Goal: Register for event/course: Sign up to attend an event or enroll in a course

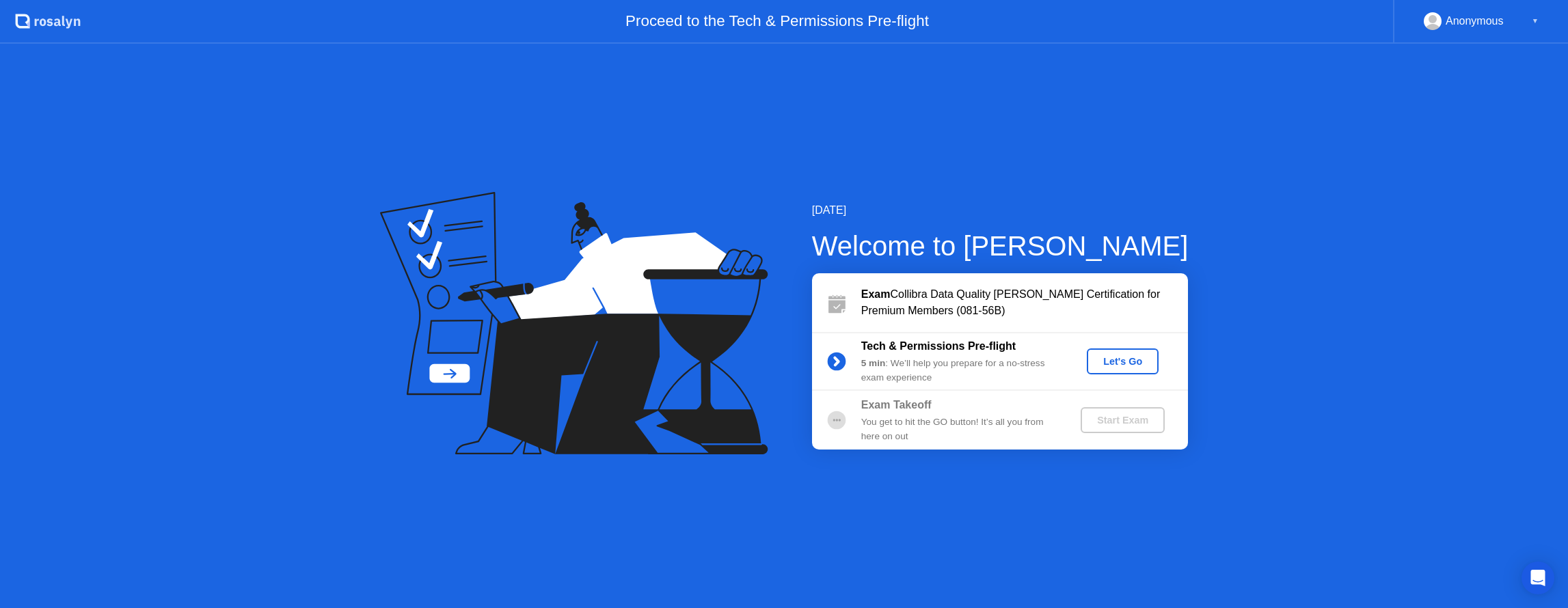
click at [1092, 357] on button "Let's Go" at bounding box center [1123, 361] width 72 height 26
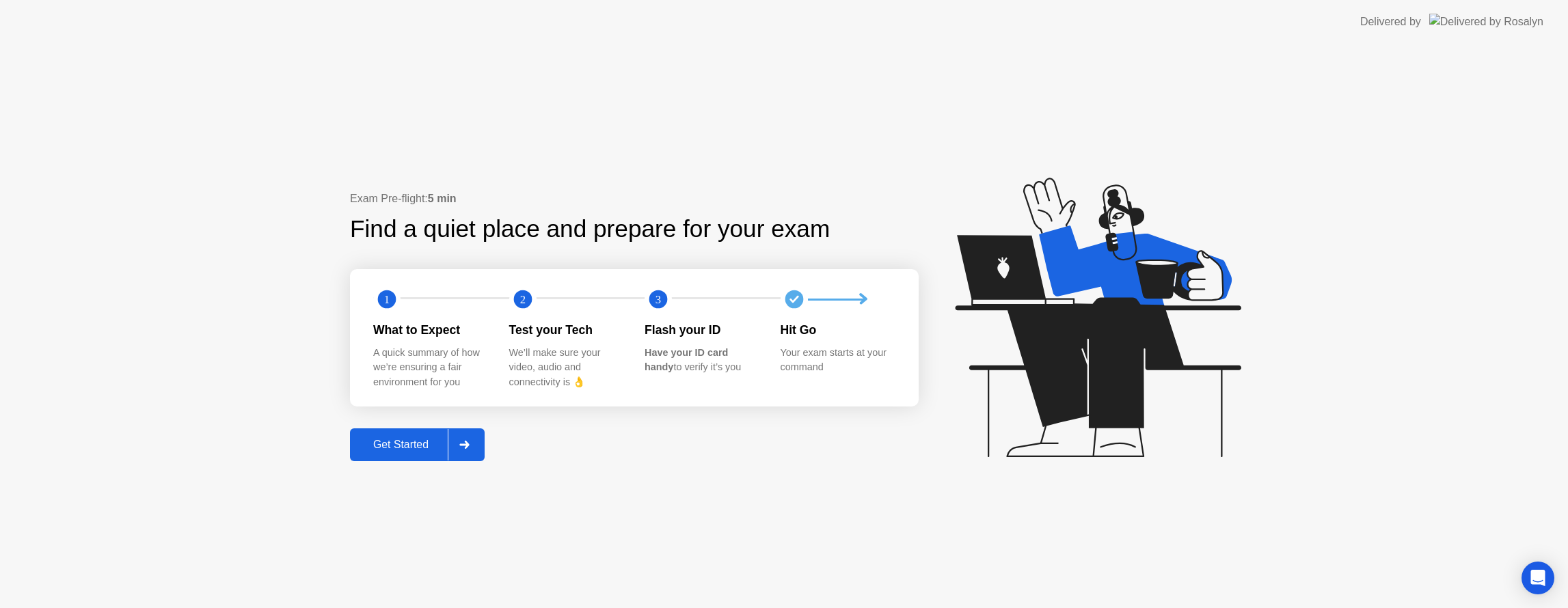
click at [406, 443] on div "Get Started" at bounding box center [400, 444] width 94 height 12
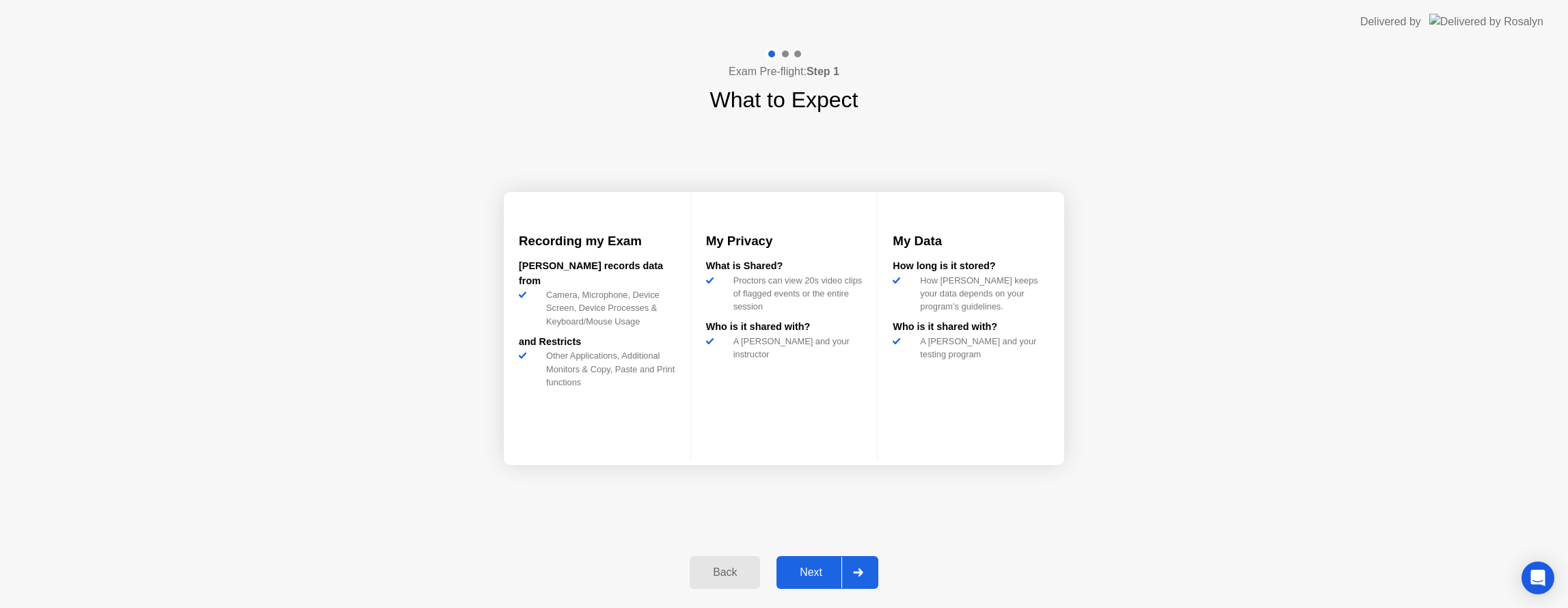
click at [819, 570] on div "Next" at bounding box center [811, 572] width 61 height 12
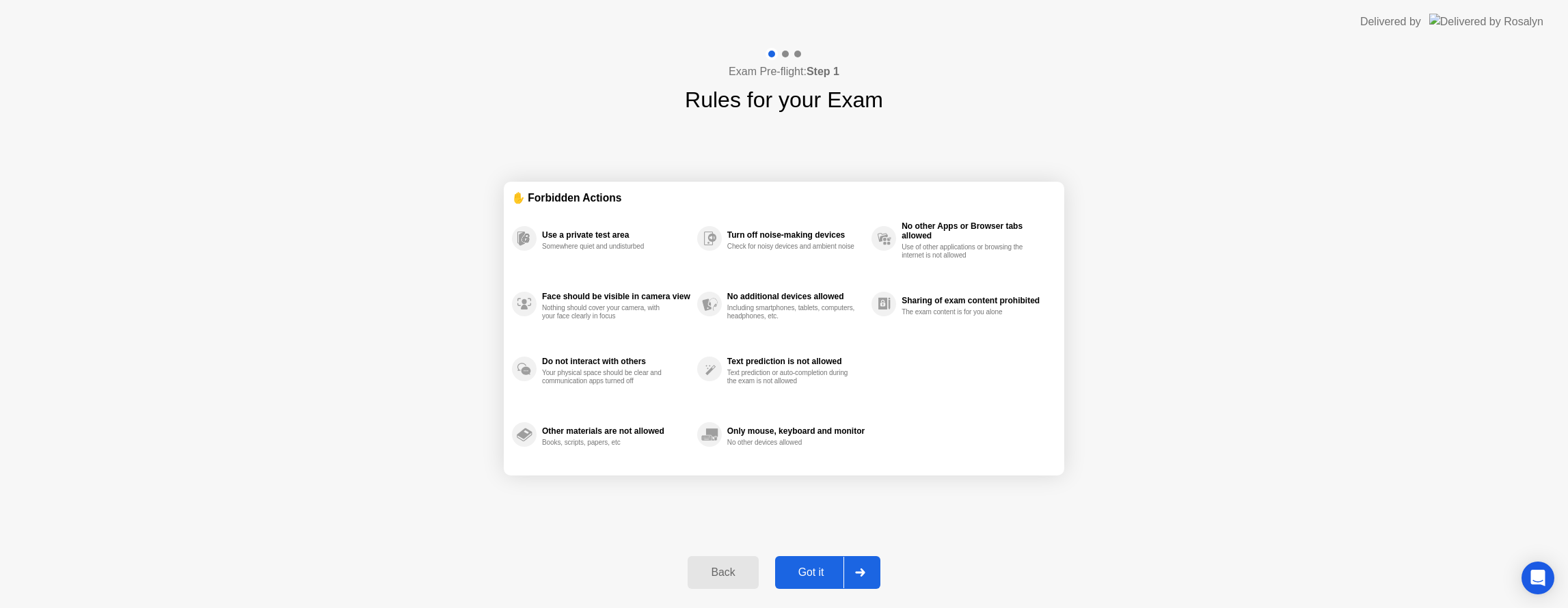
click at [816, 567] on div "Got it" at bounding box center [811, 572] width 64 height 12
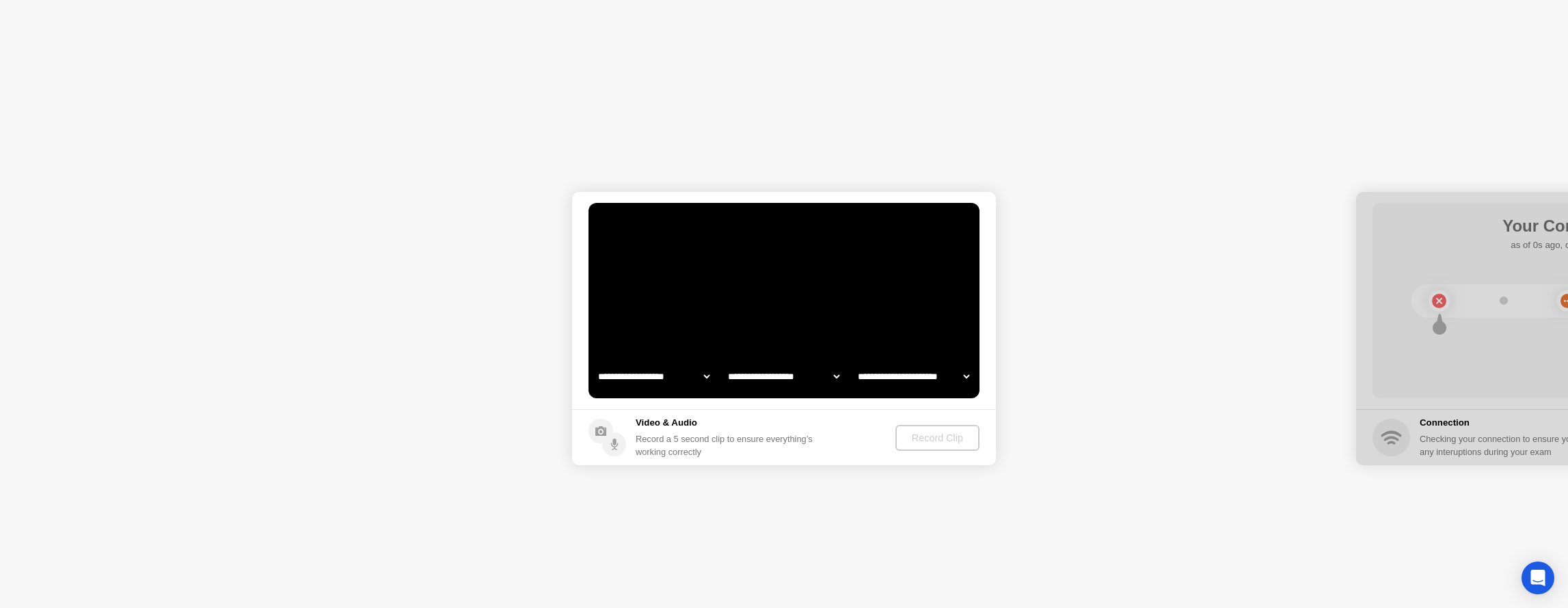
select select "**********"
select select "*******"
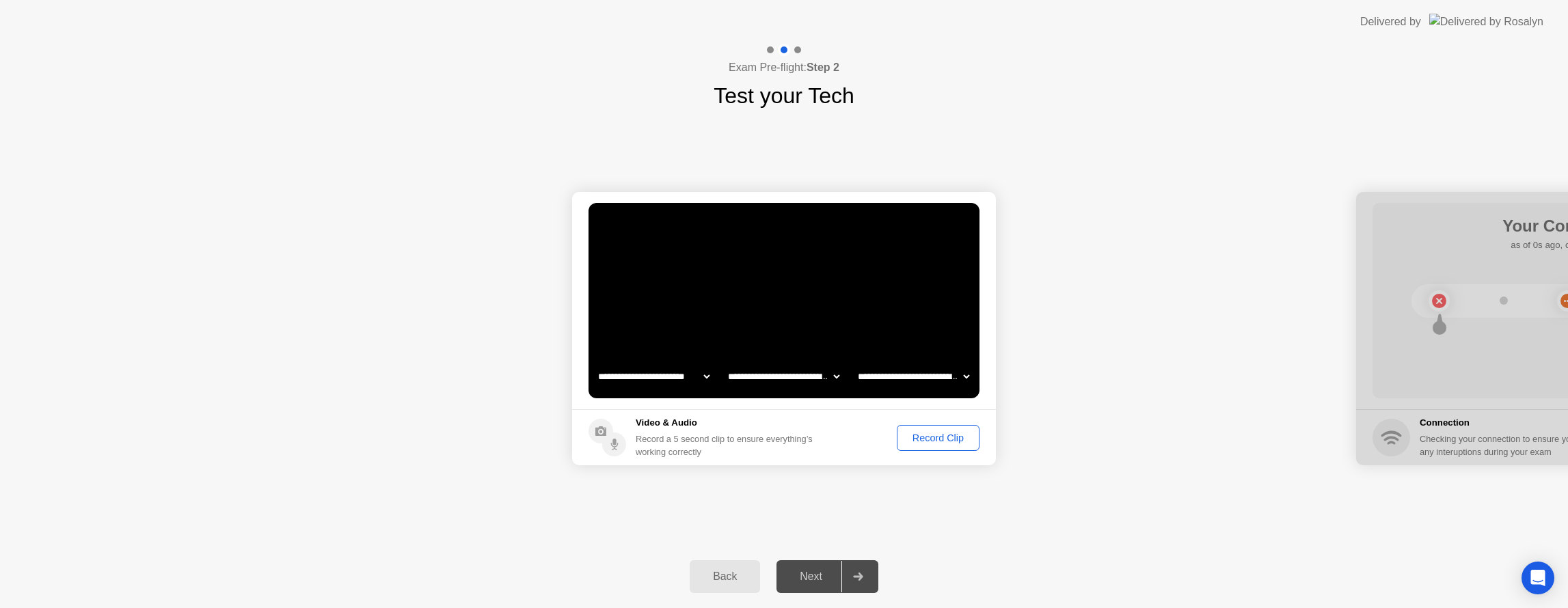
click at [925, 442] on div "Record Clip" at bounding box center [937, 438] width 73 height 11
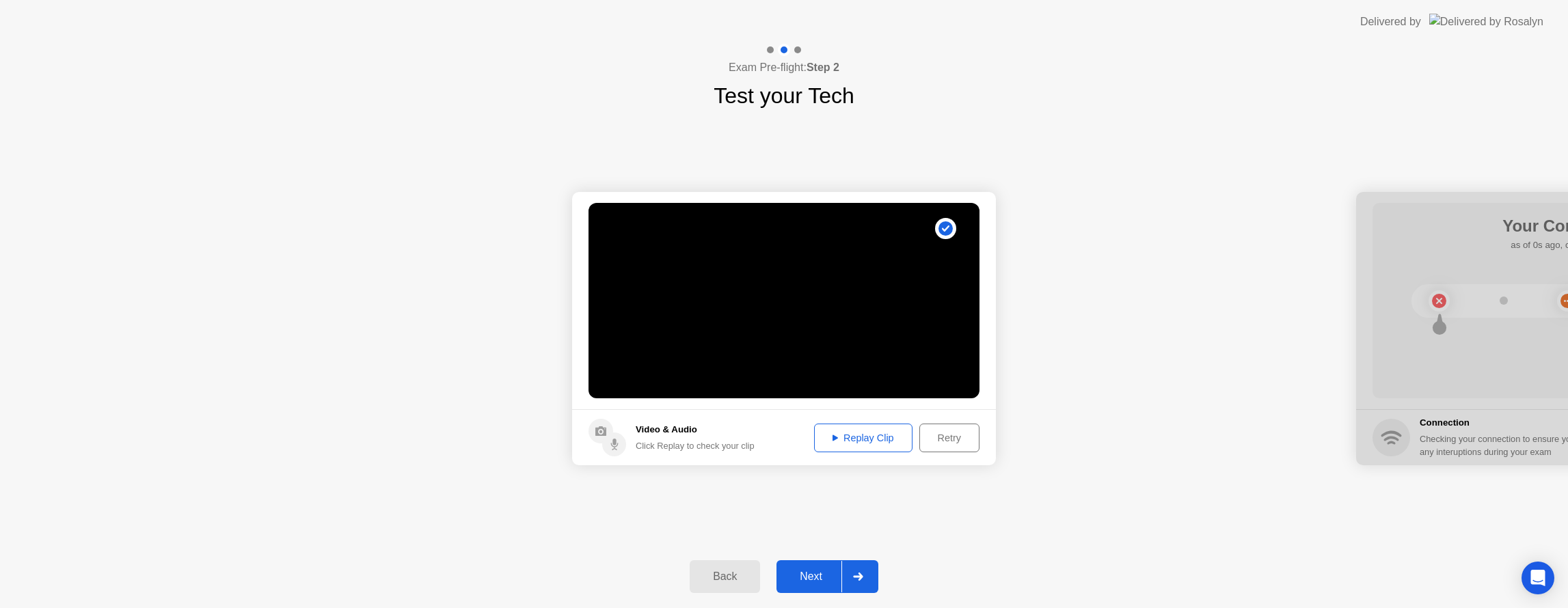
click at [862, 427] on button "Replay Clip" at bounding box center [863, 438] width 98 height 29
click at [807, 577] on div "Next" at bounding box center [811, 576] width 61 height 12
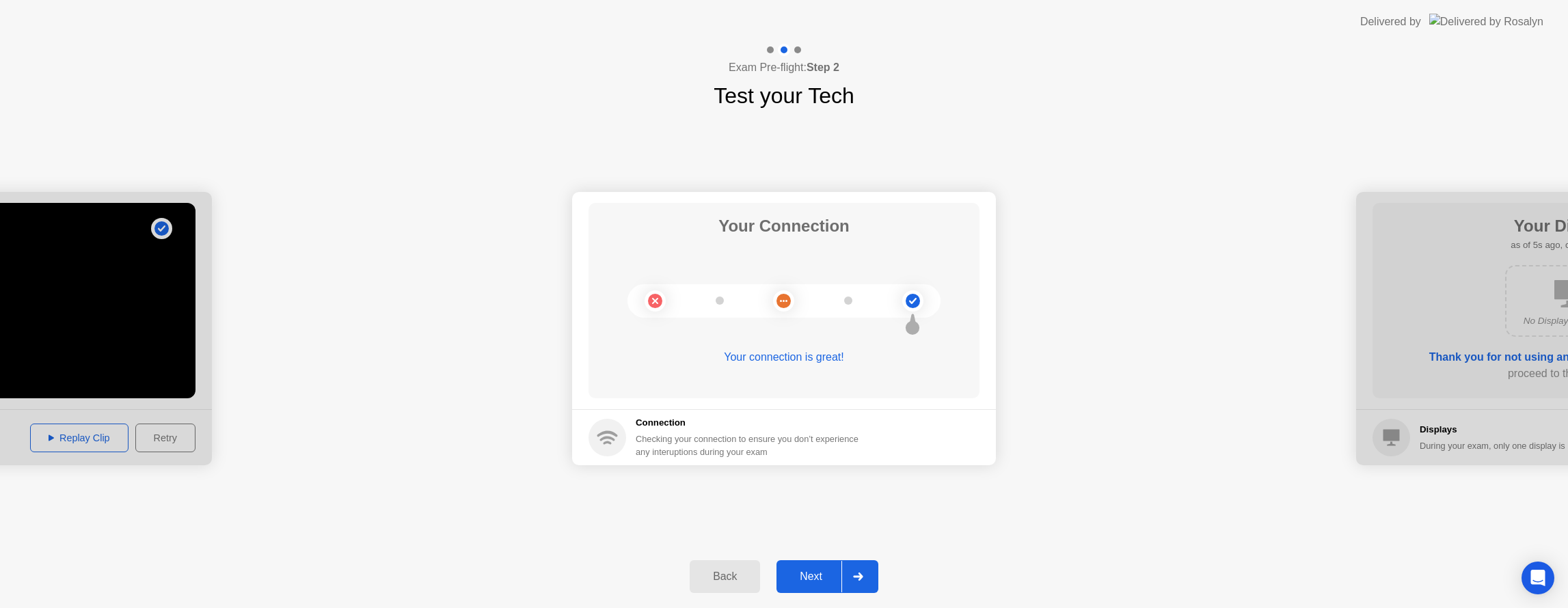
click at [820, 570] on div "Next" at bounding box center [811, 576] width 61 height 12
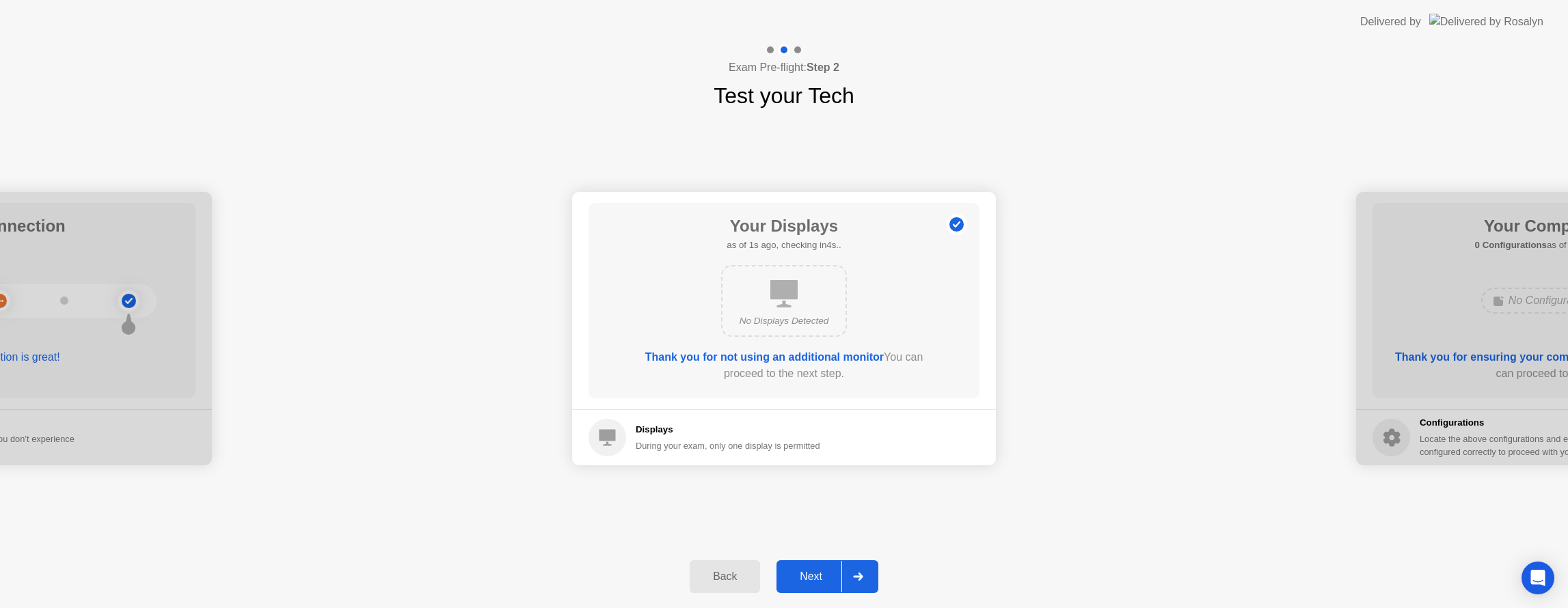
click at [803, 578] on div "Next" at bounding box center [811, 576] width 61 height 12
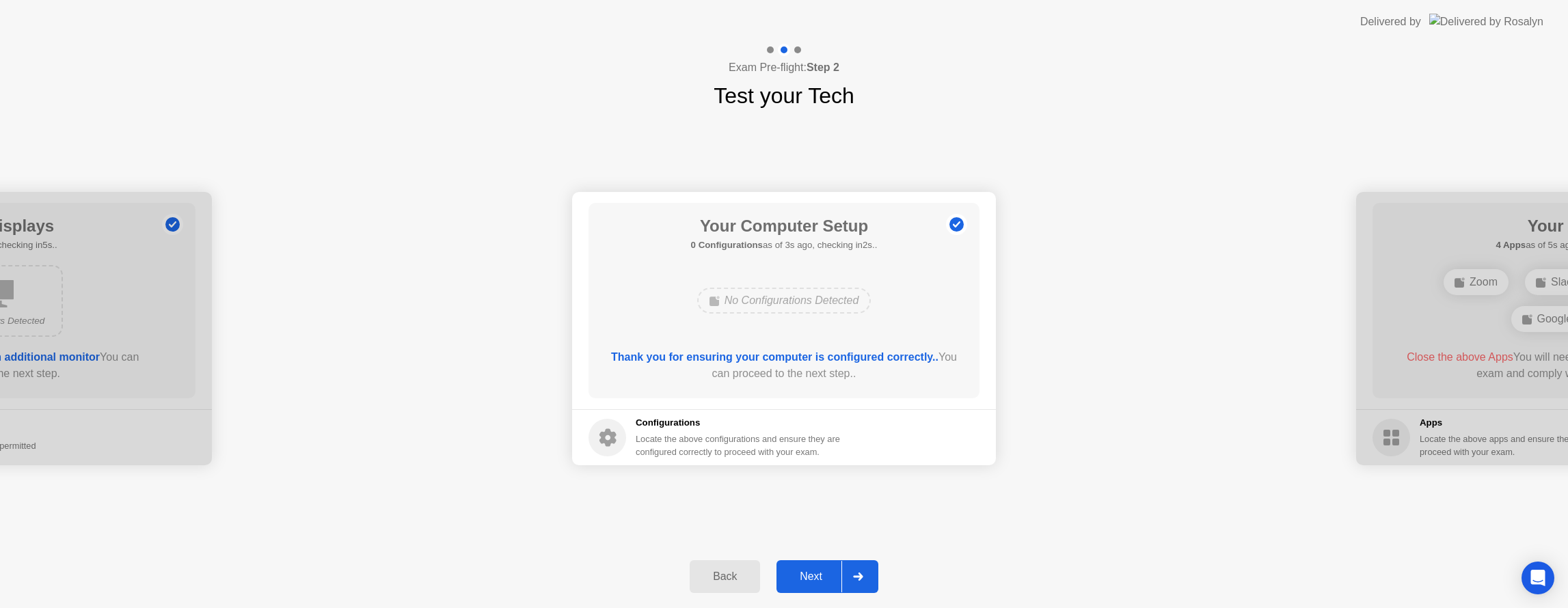
click at [803, 578] on div "Next" at bounding box center [811, 576] width 61 height 12
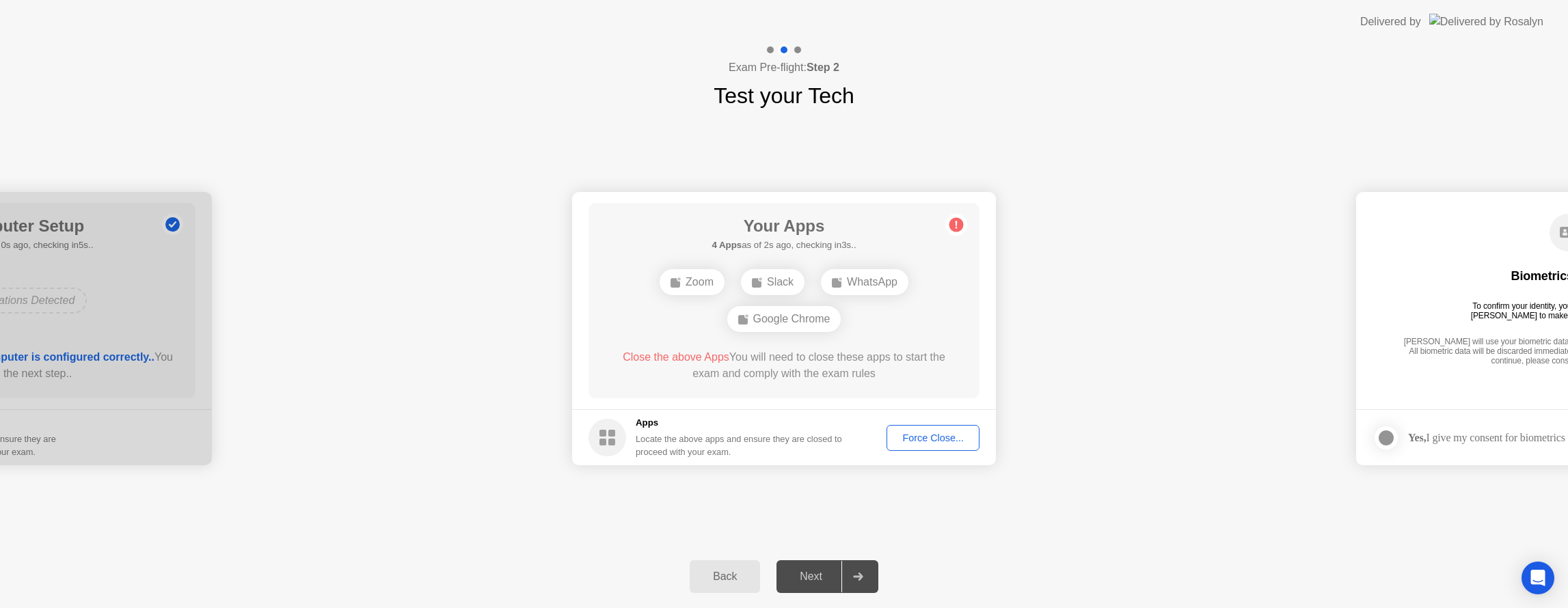
click at [932, 443] on div "Force Close..." at bounding box center [932, 438] width 83 height 11
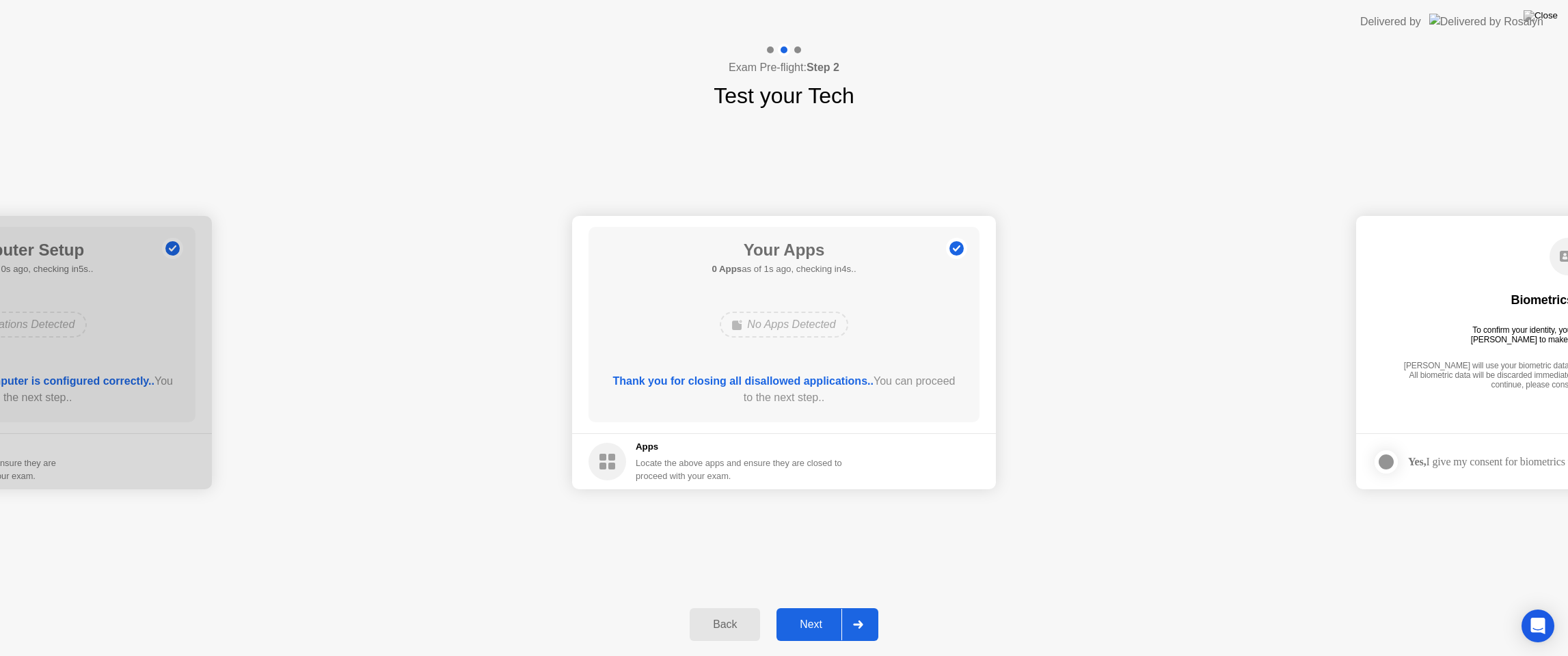
click at [814, 607] on div "Next" at bounding box center [811, 624] width 61 height 12
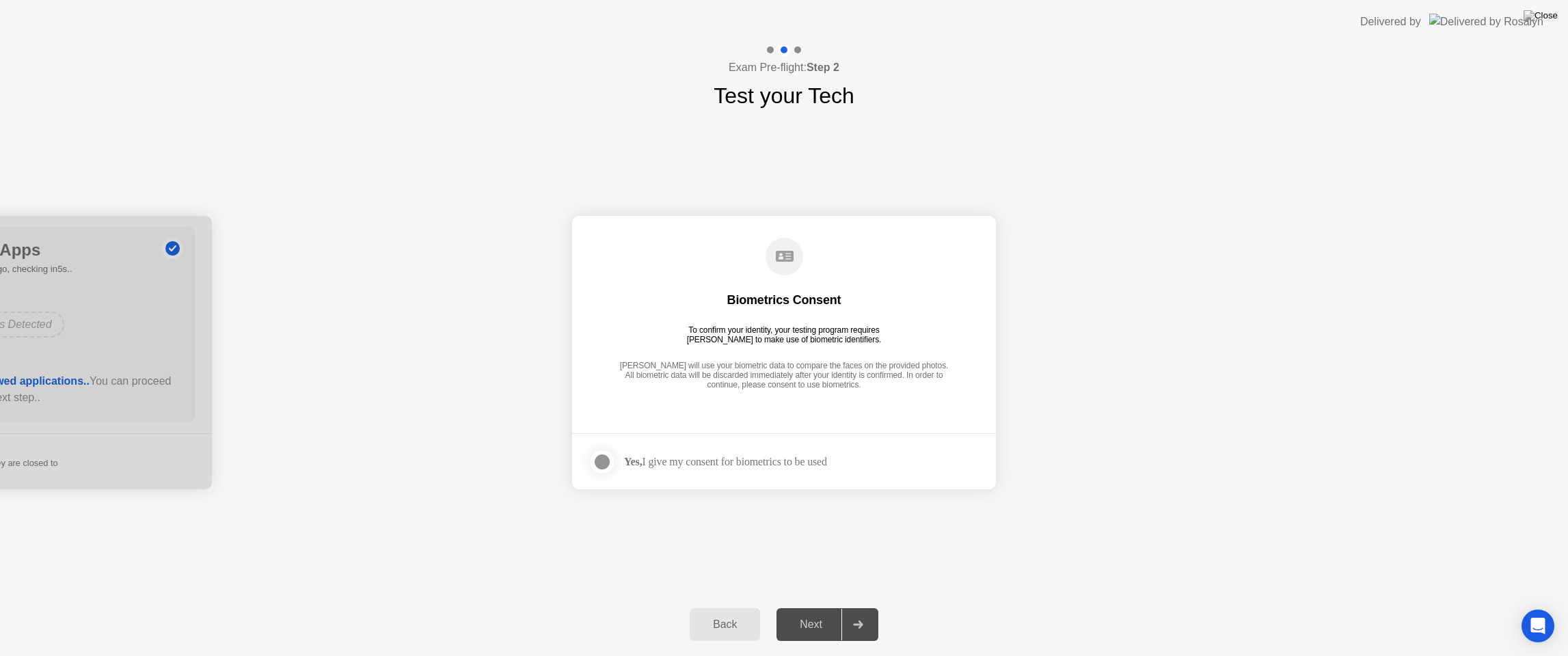
click at [800, 607] on div "Next" at bounding box center [811, 624] width 61 height 12
click at [681, 456] on div "Yes, I give my consent for biometrics to be used" at bounding box center [726, 462] width 203 height 13
click at [595, 462] on div at bounding box center [602, 462] width 16 height 16
click at [822, 607] on div "Next" at bounding box center [811, 624] width 61 height 12
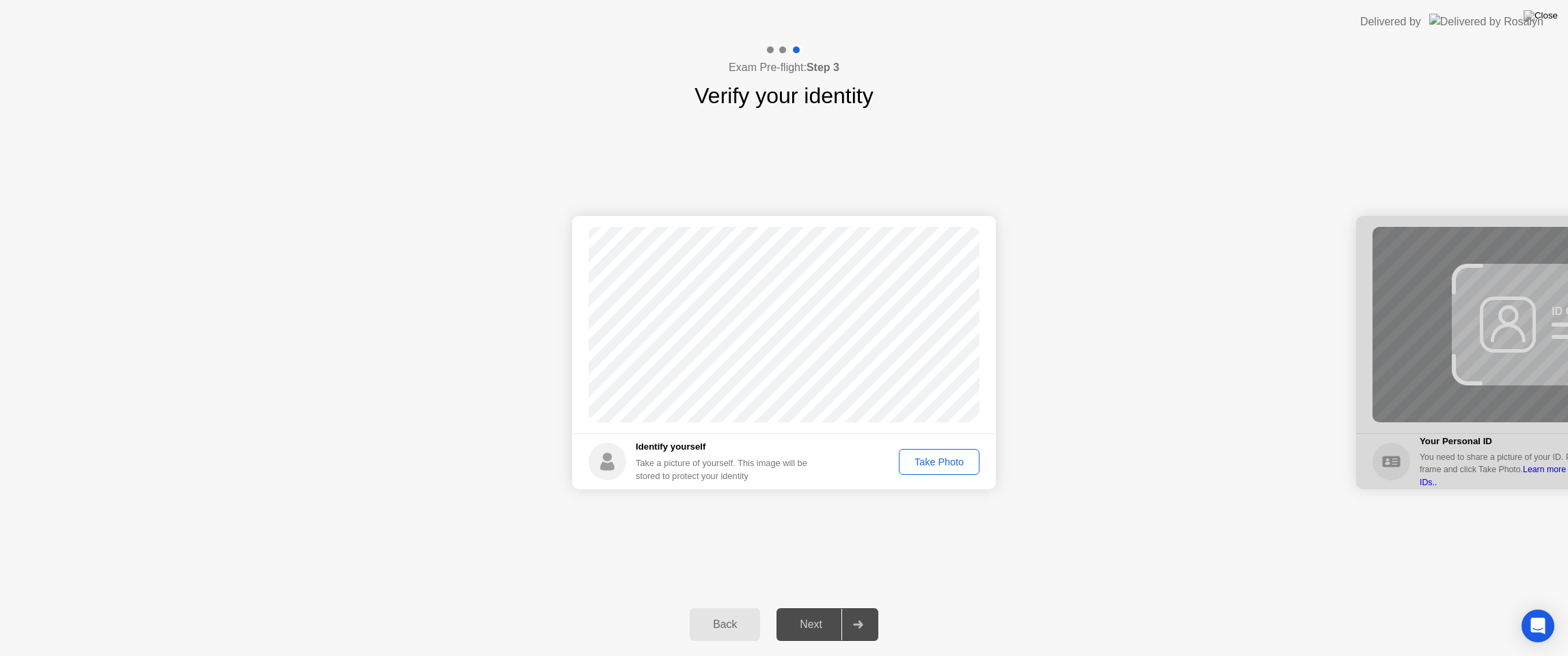
click at [932, 461] on div "Take Photo" at bounding box center [939, 462] width 71 height 11
click at [806, 607] on div "Next" at bounding box center [811, 624] width 61 height 12
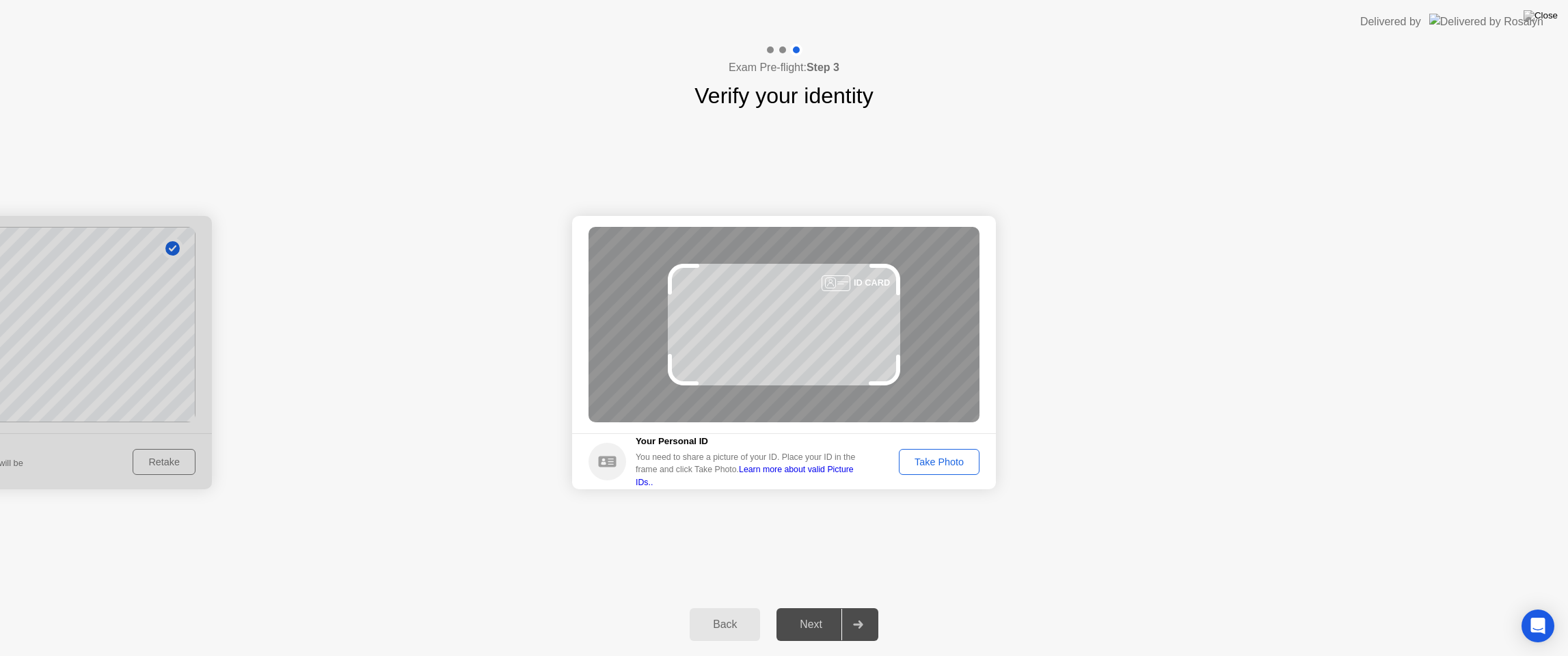
click at [939, 461] on div "Take Photo" at bounding box center [939, 462] width 71 height 11
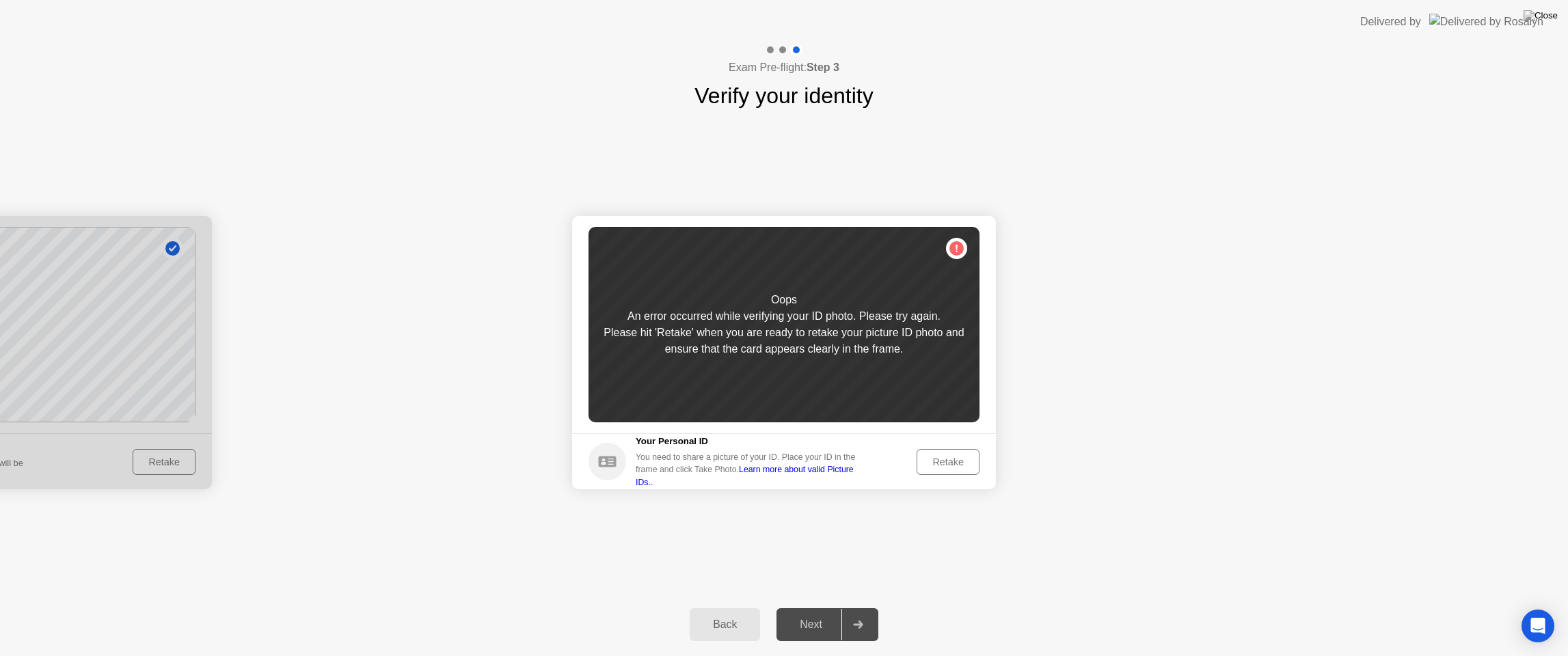
click at [732, 607] on div "Back" at bounding box center [725, 624] width 62 height 12
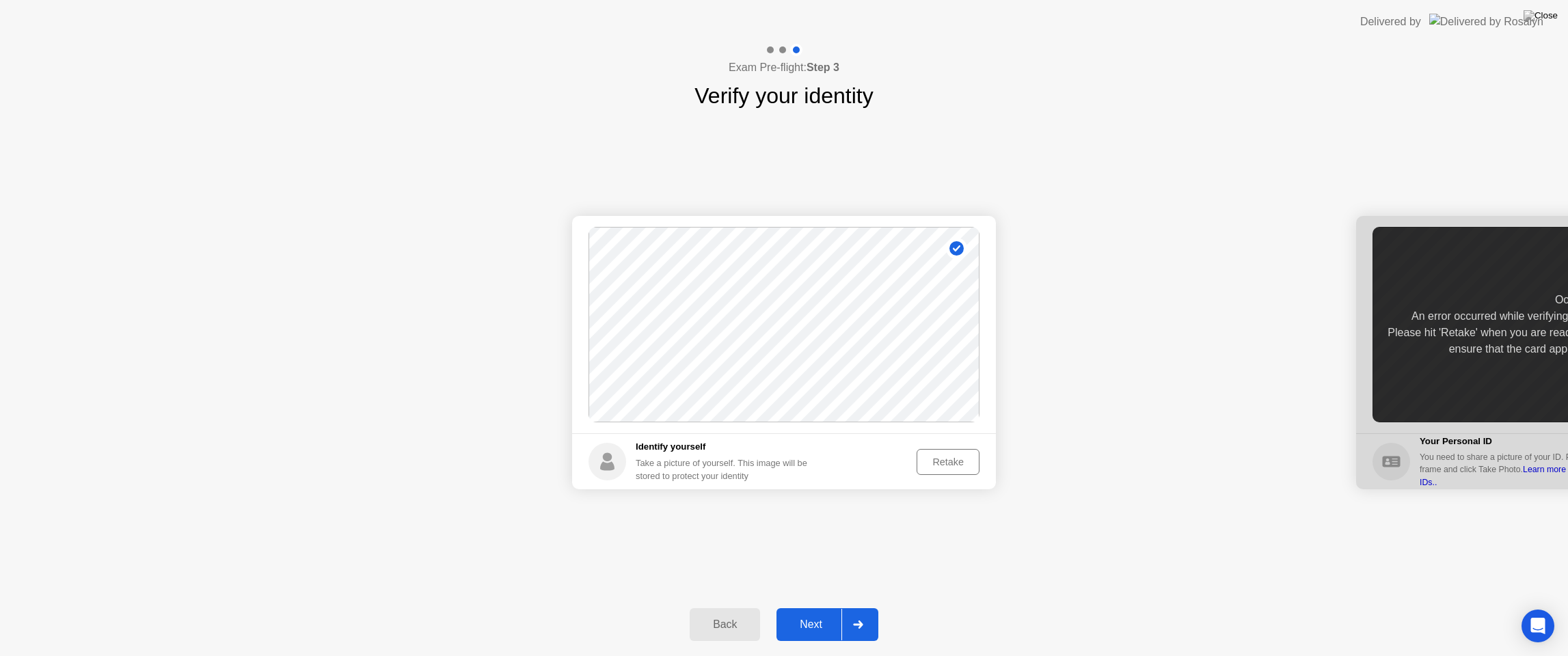
click at [938, 462] on div "Retake" at bounding box center [948, 462] width 54 height 11
click at [938, 462] on div "Take Photo" at bounding box center [939, 462] width 71 height 11
click at [805, 607] on button "Next" at bounding box center [827, 624] width 102 height 33
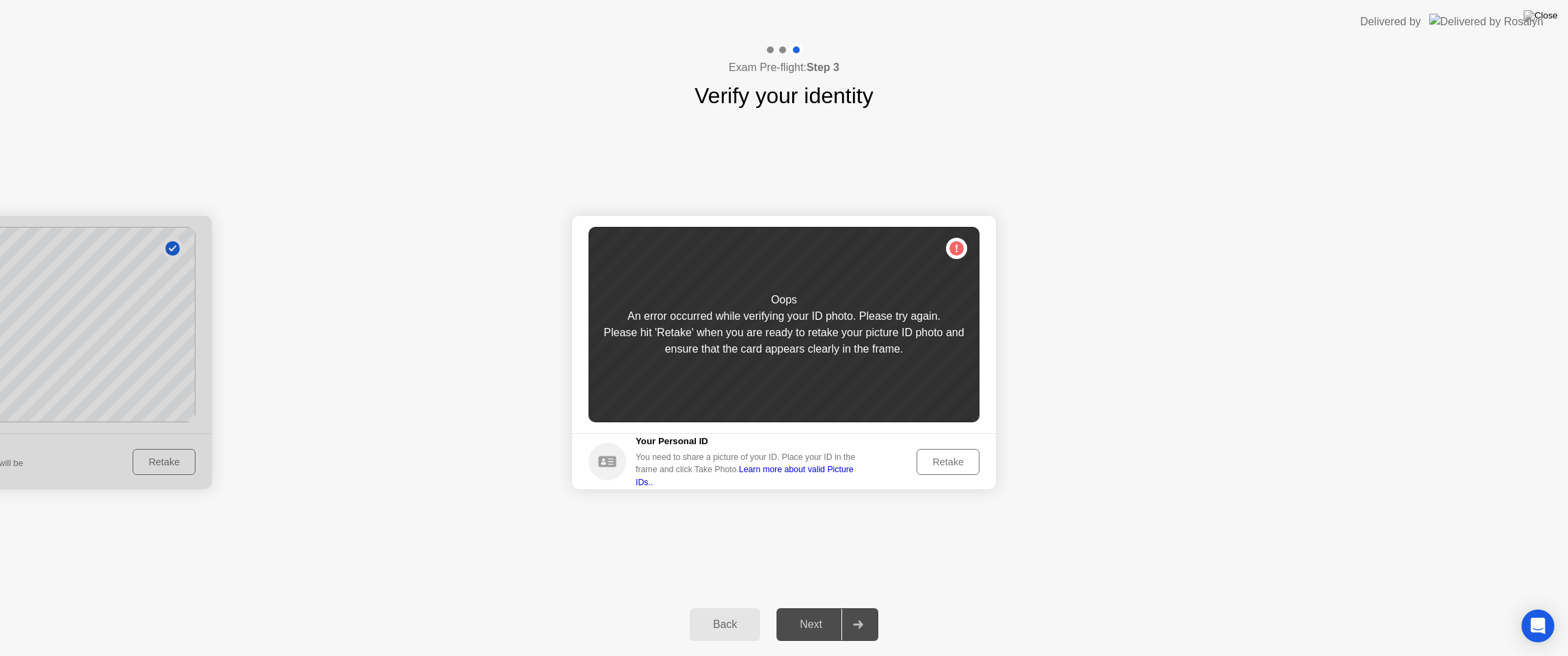
click at [948, 466] on div "Retake" at bounding box center [948, 462] width 54 height 11
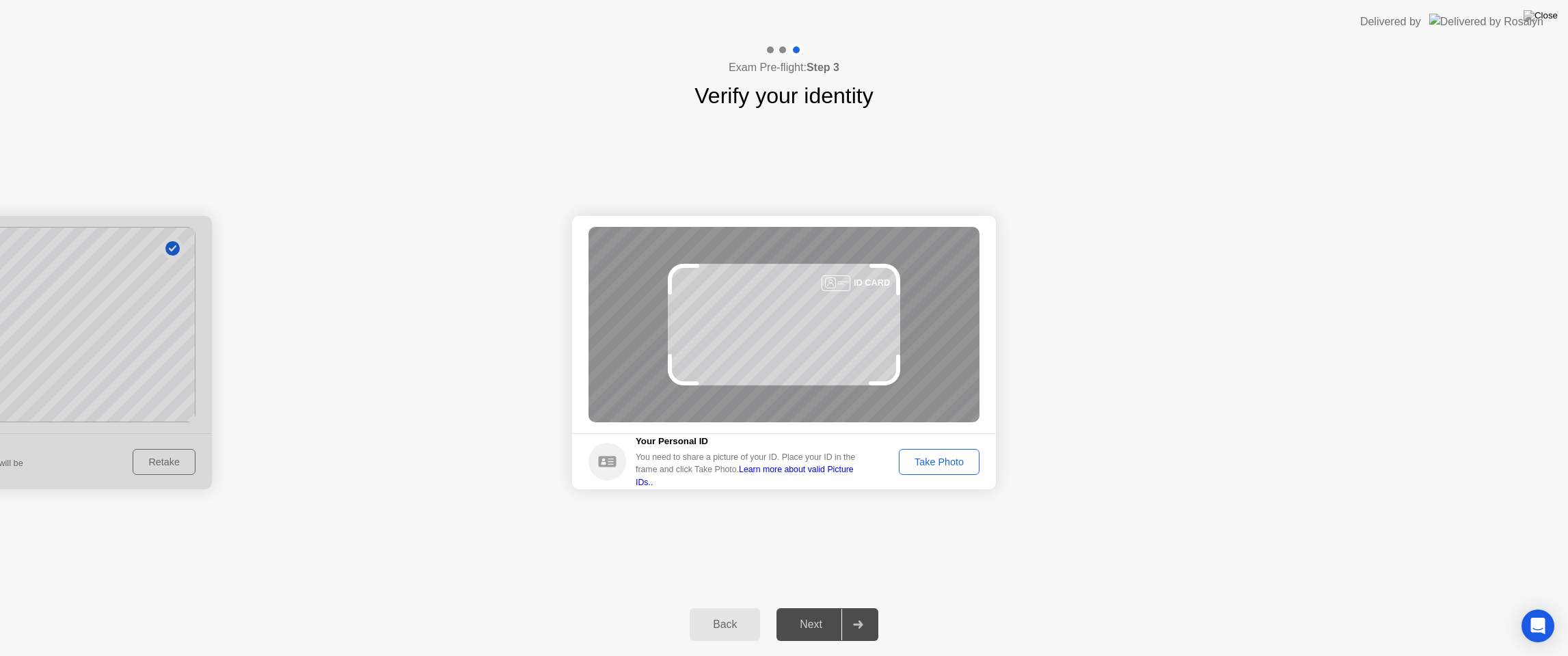
click at [928, 466] on div "Take Photo" at bounding box center [939, 462] width 71 height 11
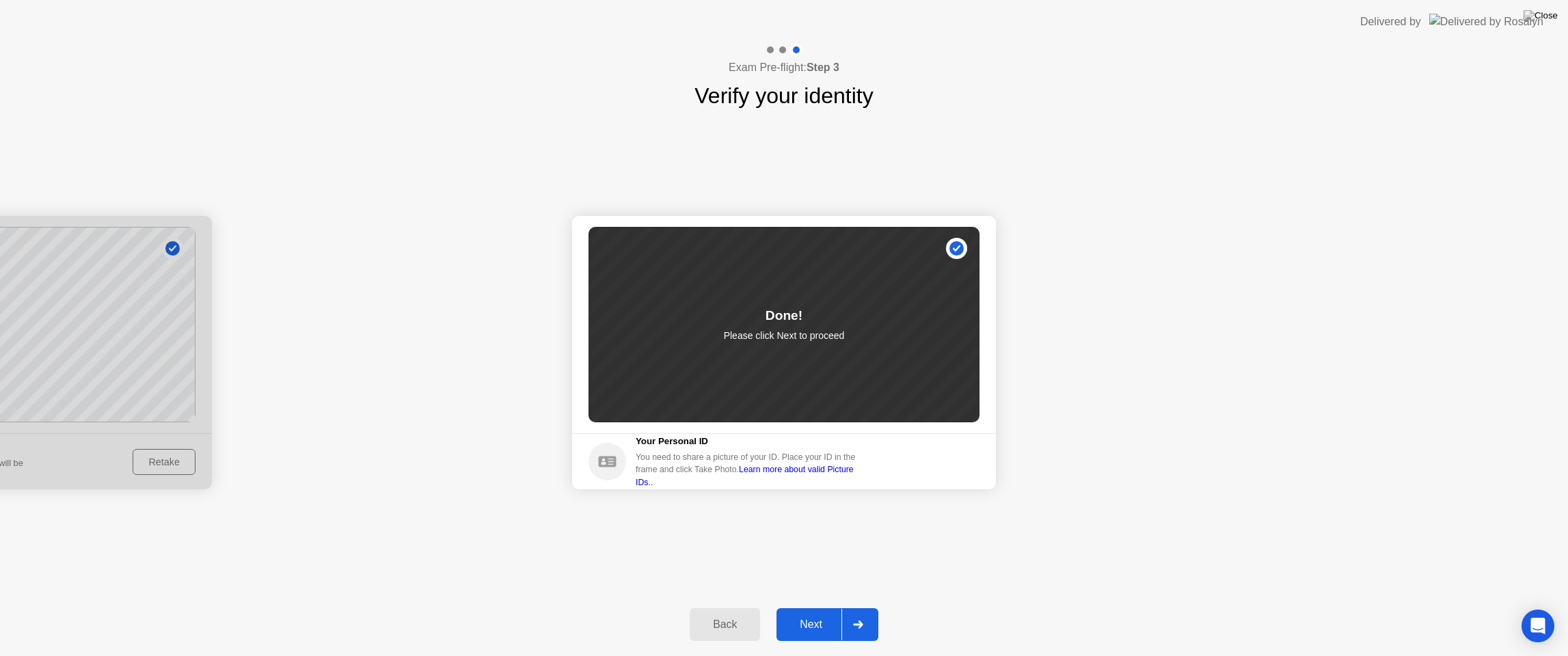
click at [798, 607] on div "Next" at bounding box center [811, 624] width 61 height 12
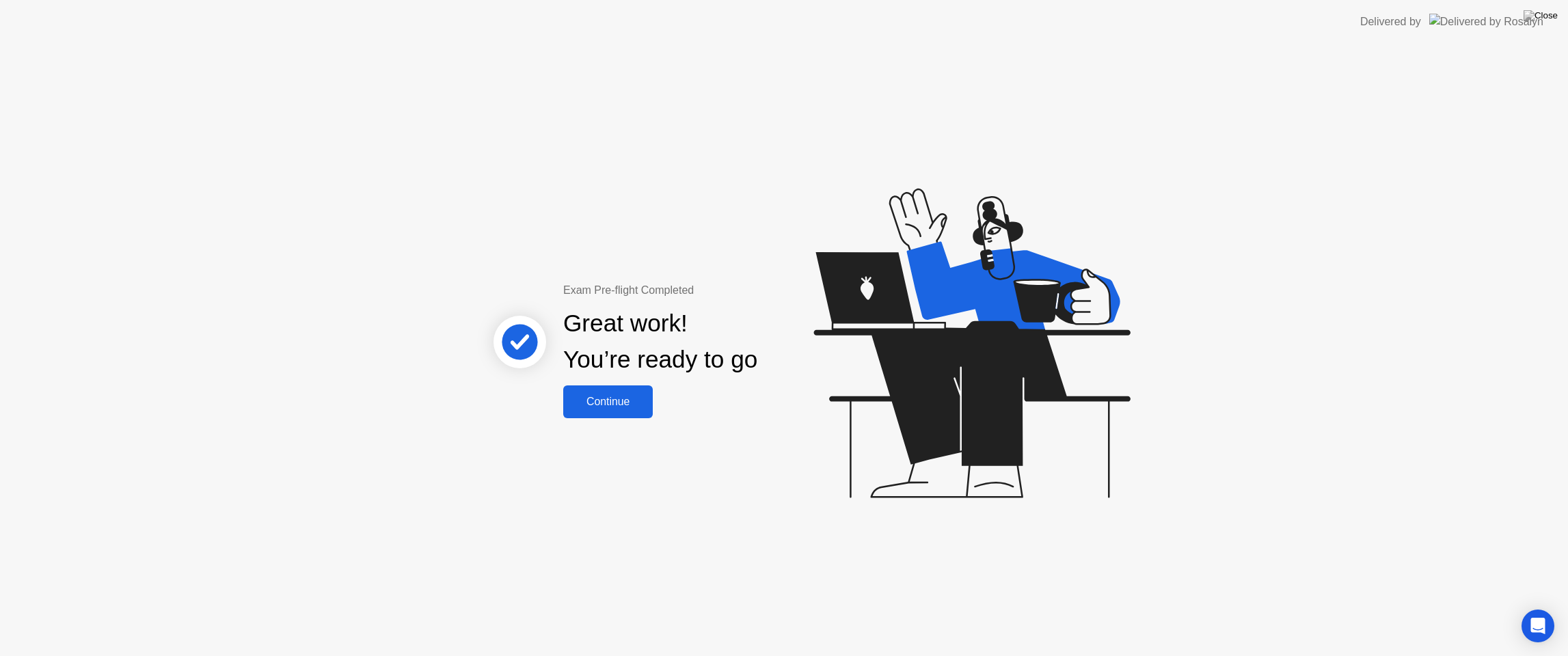
click at [629, 408] on div "Continue" at bounding box center [608, 401] width 82 height 12
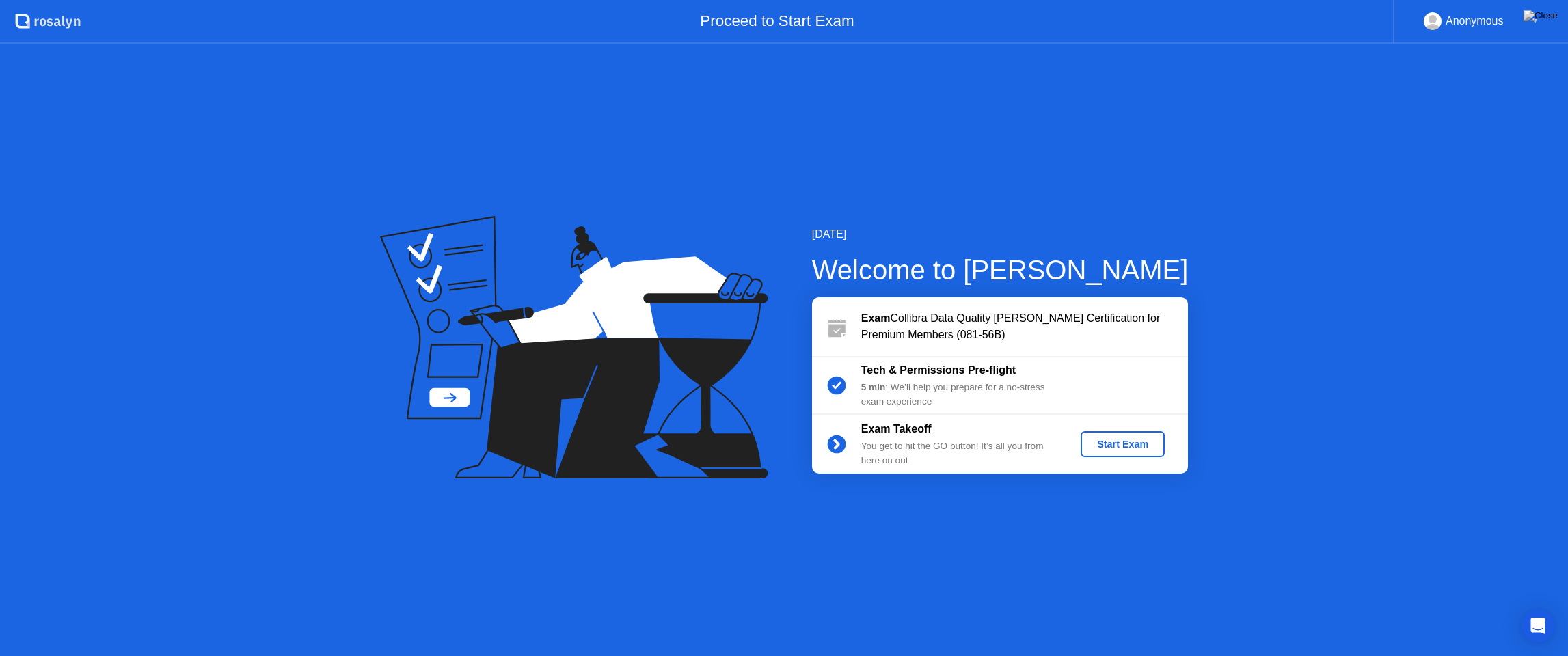
click at [1134, 438] on div "Start Exam" at bounding box center [1122, 444] width 73 height 11
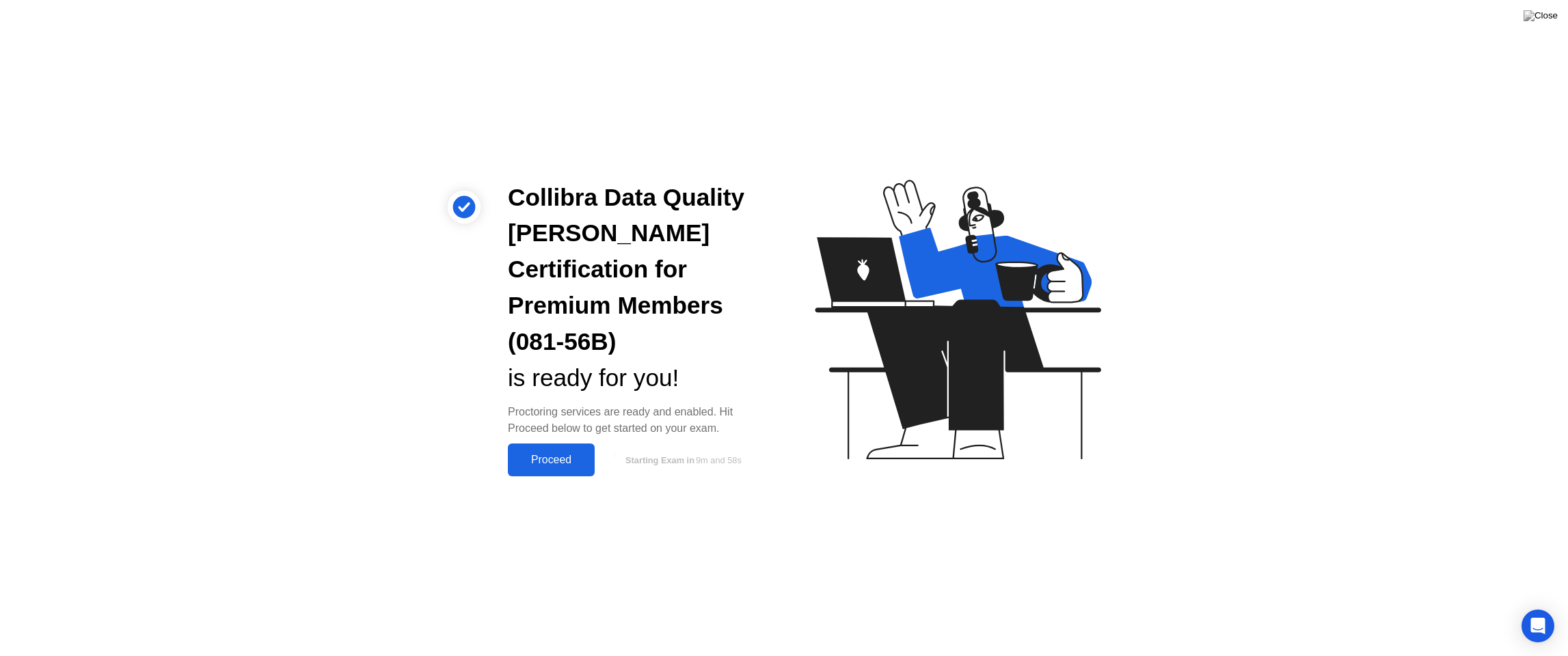
click at [556, 454] on div "Proceed" at bounding box center [551, 459] width 78 height 12
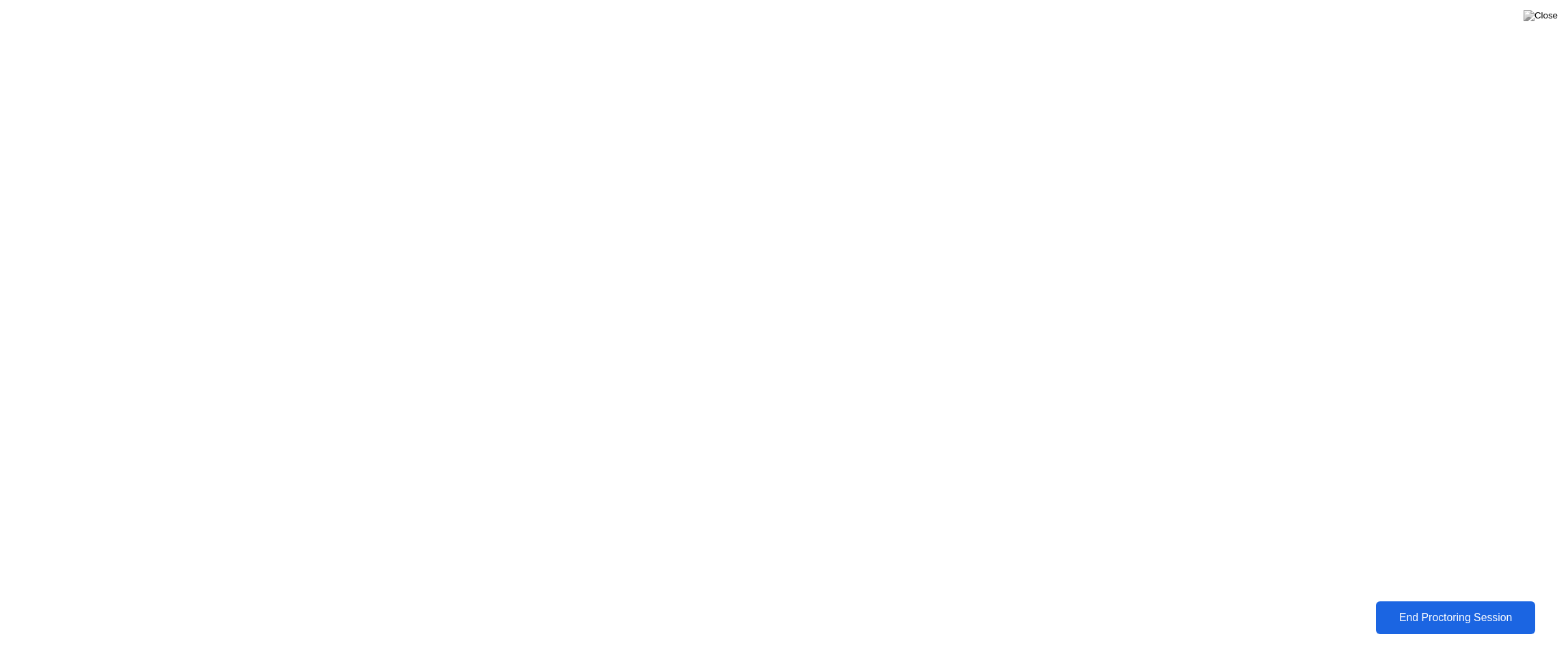
click at [1401, 606] on button "End Proctoring Session" at bounding box center [1455, 617] width 159 height 33
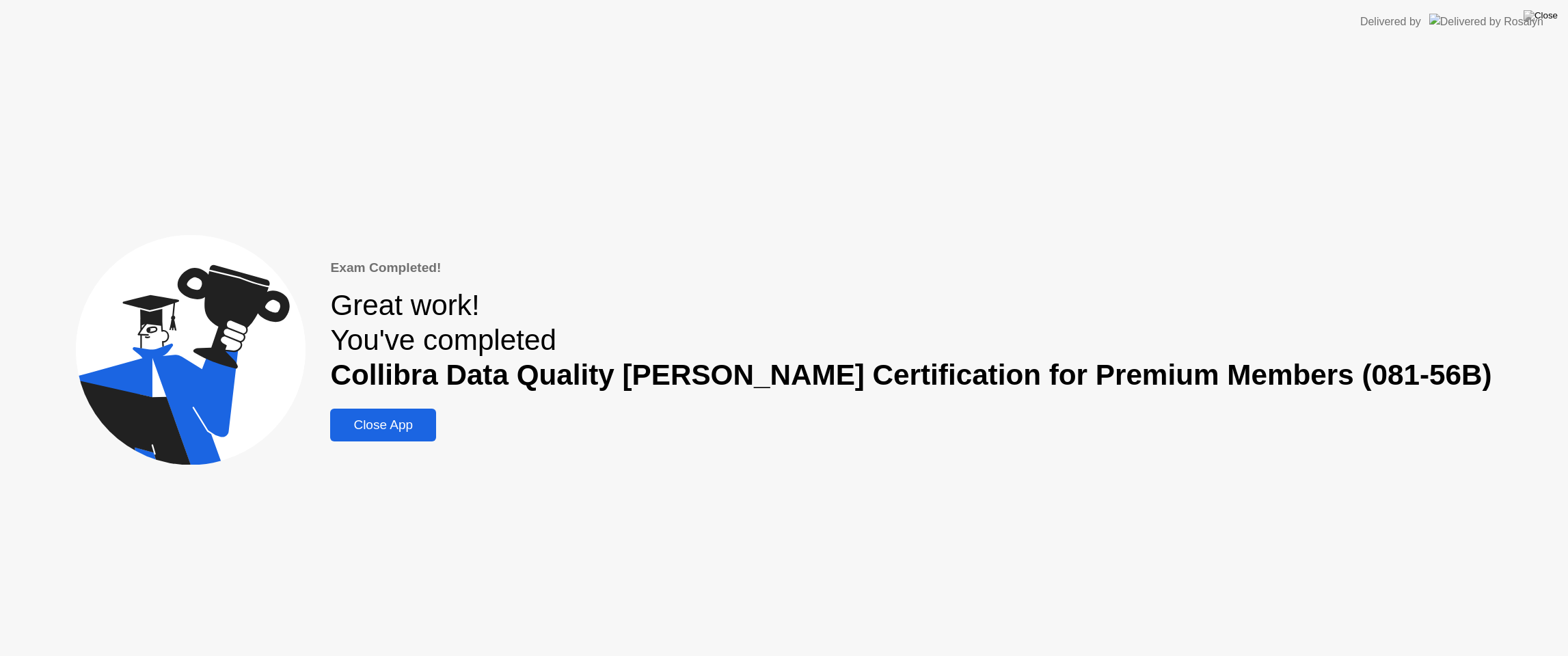
click at [432, 418] on div "Close App" at bounding box center [383, 425] width 98 height 15
